Goal: Navigation & Orientation: Find specific page/section

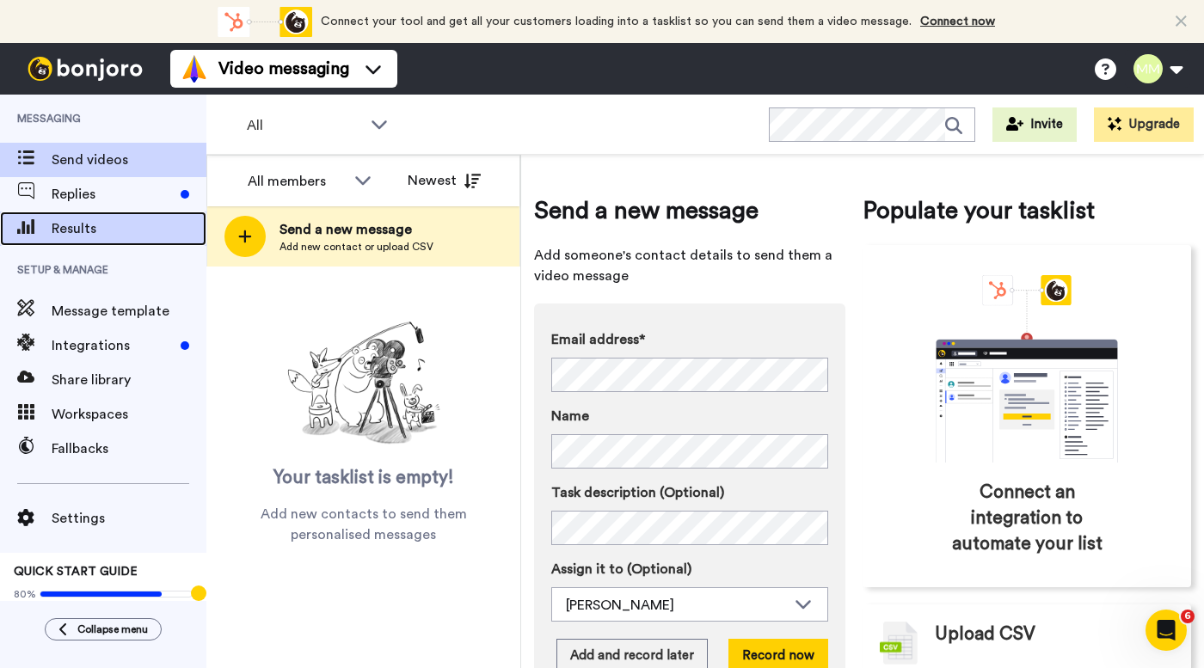
click at [124, 222] on span "Results" at bounding box center [129, 229] width 155 height 21
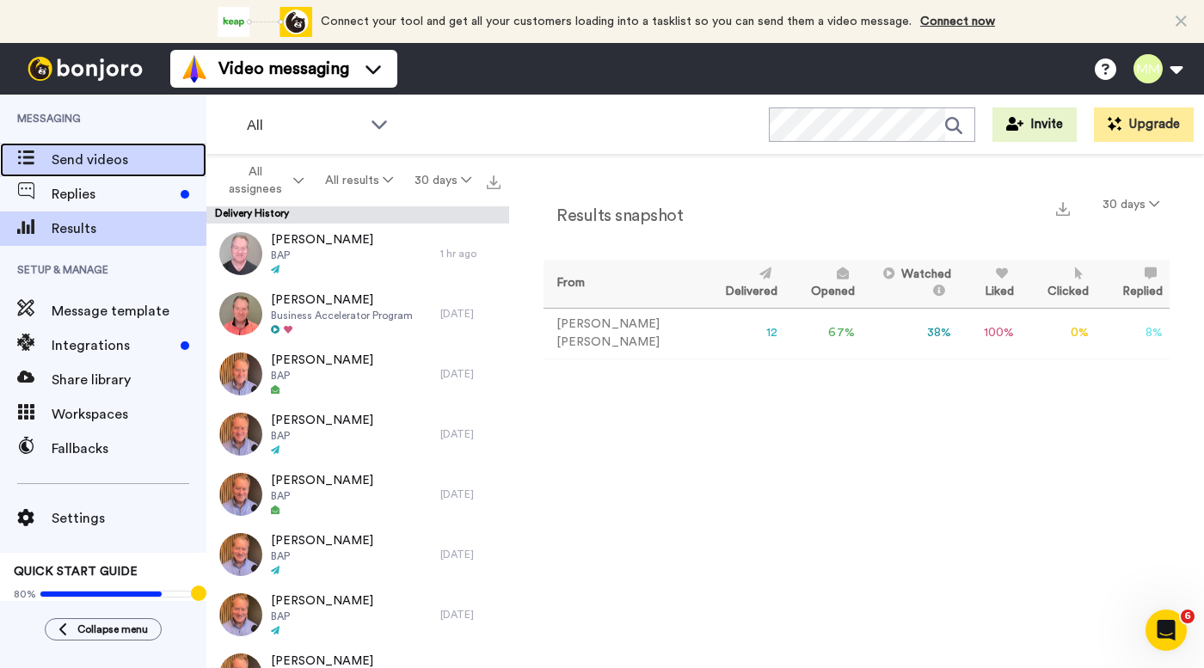
click at [135, 158] on span "Send videos" at bounding box center [129, 160] width 155 height 21
